Goal: Information Seeking & Learning: Learn about a topic

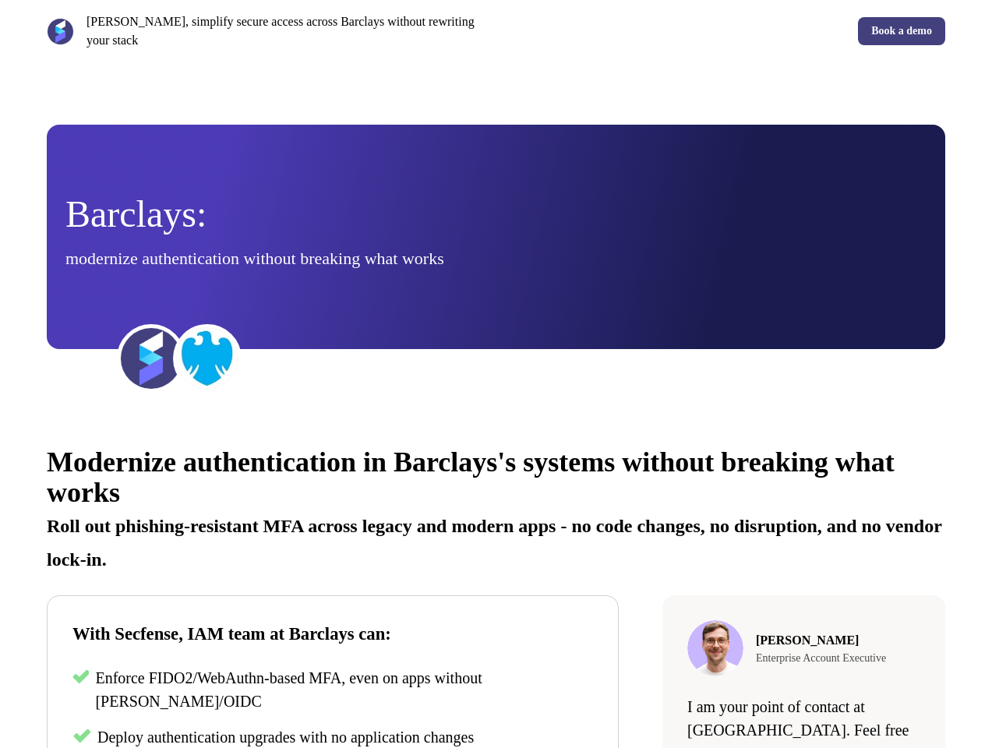
click at [496, 31] on div "[PERSON_NAME], simplify secure access across Barclays without rewriting your st…" at bounding box center [496, 31] width 992 height 62
click at [268, 31] on p "[PERSON_NAME], simplify secure access across Barclays without rewriting your st…" at bounding box center [289, 30] width 404 height 37
click at [724, 31] on div "Book a demo" at bounding box center [725, 31] width 444 height 28
click at [496, 237] on div "Barclays: modernize authentication without breaking what works" at bounding box center [495, 237] width 861 height 82
click at [151, 359] on img at bounding box center [151, 358] width 62 height 62
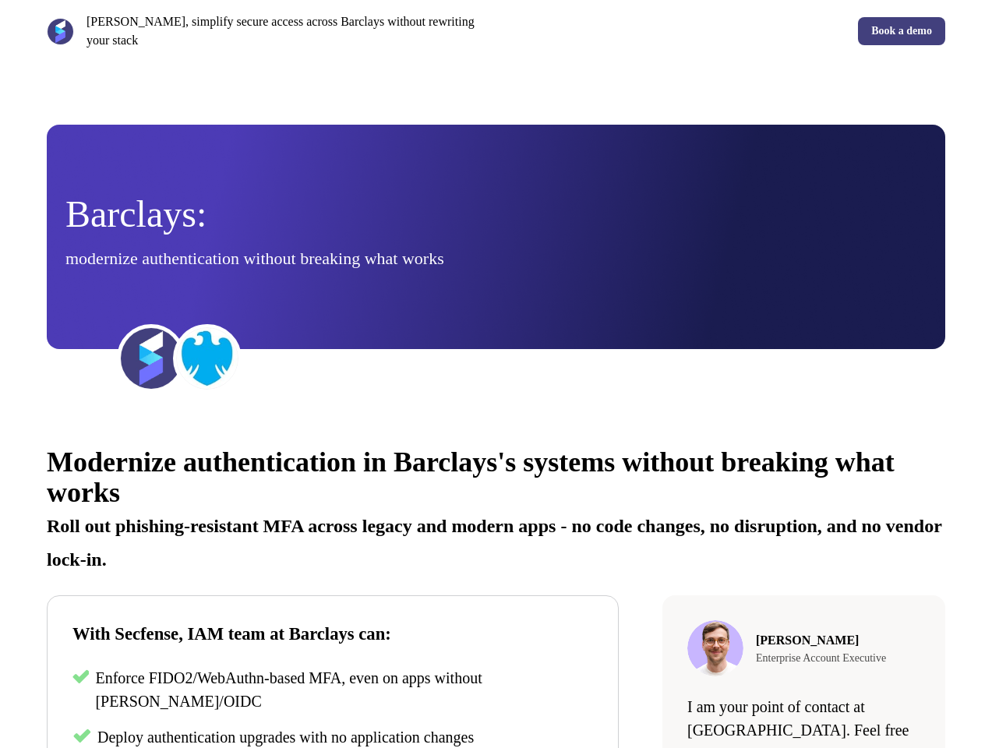
click at [207, 359] on img at bounding box center [207, 358] width 62 height 62
click at [496, 586] on div "Modernize authentication in Barclays's systems without breaking what works Roll…" at bounding box center [496, 704] width 992 height 561
click at [496, 507] on p "Roll out phishing-resistant MFA across legacy and modern apps - no code changes…" at bounding box center [496, 537] width 899 height 67
click at [333, 691] on p "Enforce FIDO2/WebAuthn-based MFA, even on apps without [PERSON_NAME]/OIDC" at bounding box center [344, 689] width 498 height 47
click at [333, 737] on span "Deploy authentication upgrades with no application changes" at bounding box center [285, 737] width 377 height 17
